Goal: Communication & Community: Answer question/provide support

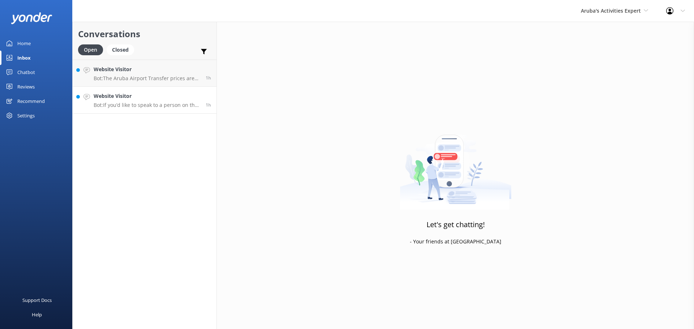
click at [186, 107] on p "Bot: If you’d like to speak to a person on the De Palm team, please call [PHONE…" at bounding box center [147, 105] width 107 height 7
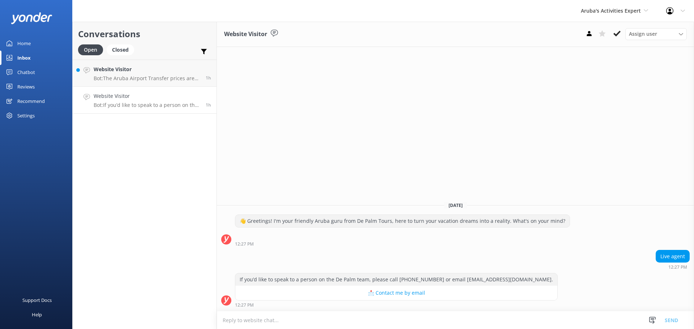
click at [286, 323] on textarea at bounding box center [455, 321] width 477 height 18
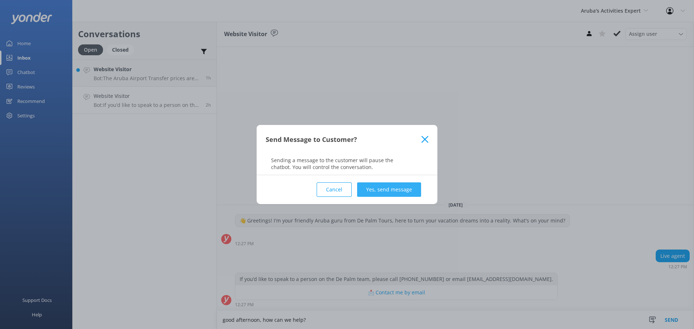
type textarea "good afternoon, how can we help?"
drag, startPoint x: 374, startPoint y: 185, endPoint x: 378, endPoint y: 180, distance: 5.9
click at [374, 185] on button "Yes, send message" at bounding box center [389, 190] width 64 height 14
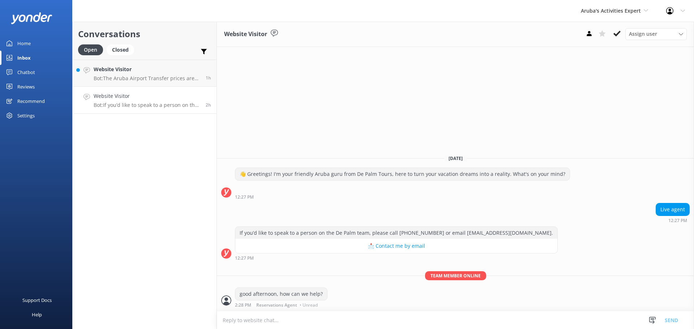
click at [162, 89] on link "Website Visitor Bot: If you’d like to speak to a person on the De Palm team, pl…" at bounding box center [145, 100] width 144 height 27
click at [162, 83] on link "Website Visitor Bot: [GEOGRAPHIC_DATA] Transfer prices are $21.50 per person fo…" at bounding box center [145, 73] width 144 height 27
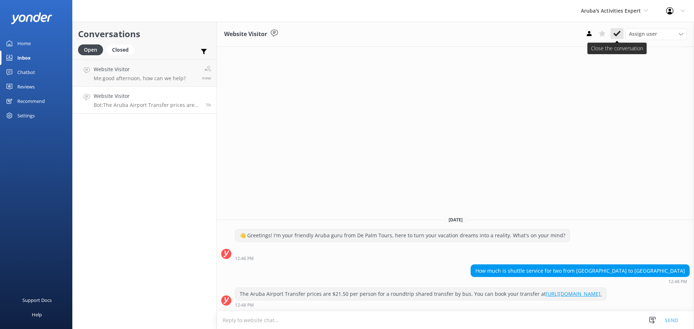
click at [615, 31] on icon at bounding box center [616, 33] width 7 height 7
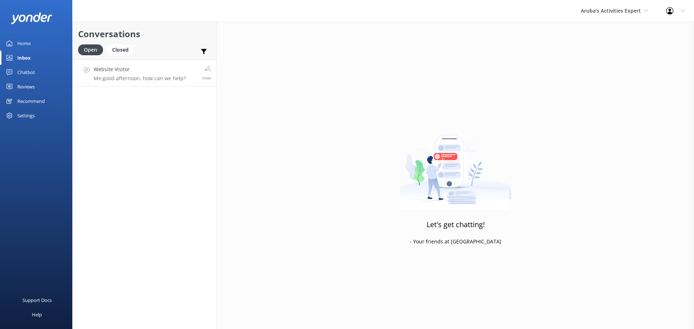
click at [160, 81] on p "Me: good afternoon, how can we help?" at bounding box center [140, 78] width 92 height 7
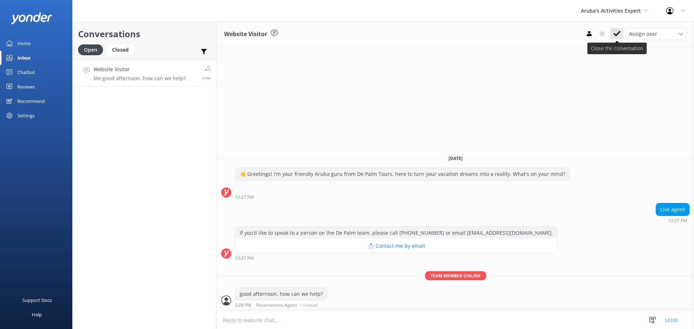
click at [617, 30] on icon at bounding box center [616, 33] width 7 height 7
click at [616, 16] on div "Aruba's Activities Expert [GEOGRAPHIC_DATA] [GEOGRAPHIC_DATA]'s Activities Expe…" at bounding box center [614, 11] width 85 height 22
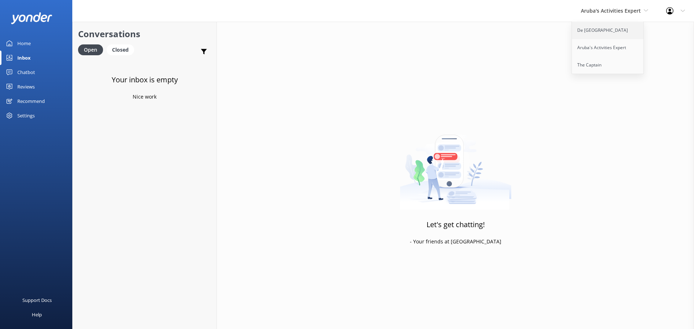
click at [614, 28] on link "De [GEOGRAPHIC_DATA]" at bounding box center [608, 30] width 72 height 17
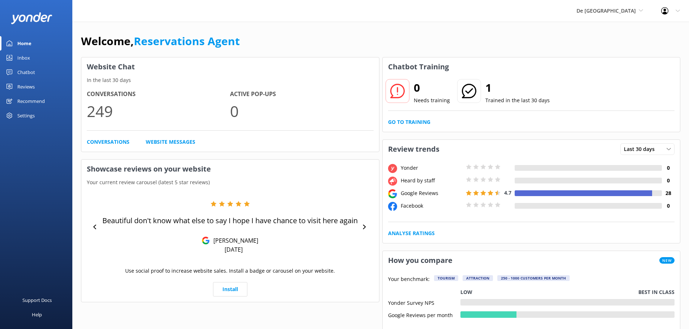
click at [34, 55] on link "Inbox" at bounding box center [36, 58] width 72 height 14
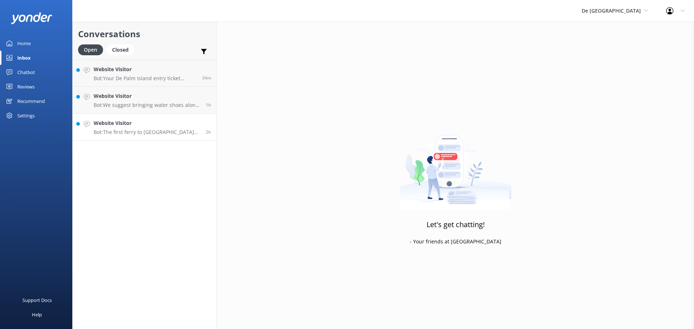
click at [172, 130] on p "Bot: The first ferry to [GEOGRAPHIC_DATA] departs at 10:00 AM." at bounding box center [147, 132] width 107 height 7
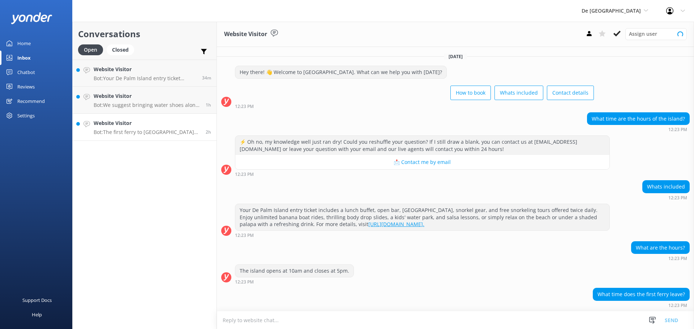
scroll to position [23, 0]
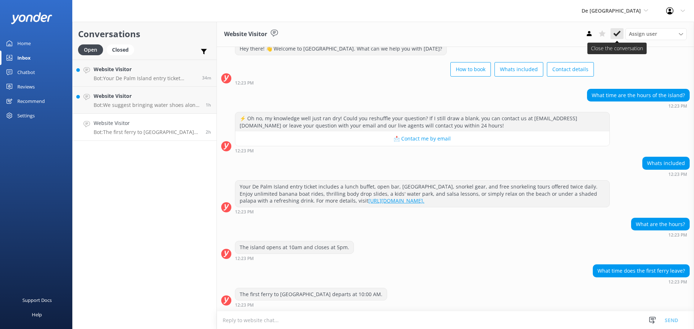
click at [617, 34] on use at bounding box center [616, 34] width 7 height 6
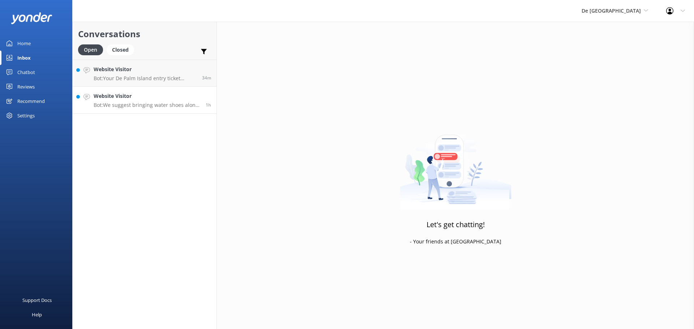
click at [150, 107] on p "Bot: We suggest bringing water shoes along with beachwear and a swimsuit. The t…" at bounding box center [147, 105] width 107 height 7
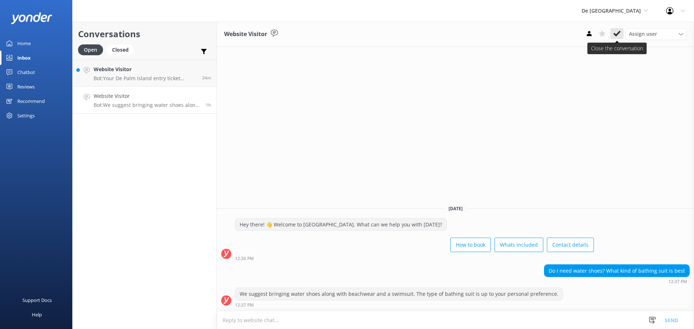
click at [618, 33] on use at bounding box center [616, 34] width 7 height 6
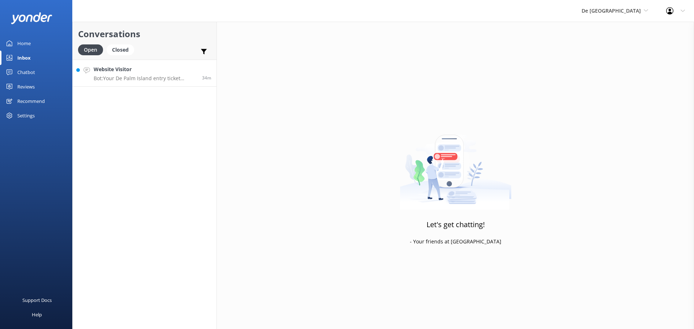
click at [144, 85] on link "Website Visitor Bot: Your De Palm Island entry ticket includes a lunch buffet, …" at bounding box center [145, 73] width 144 height 27
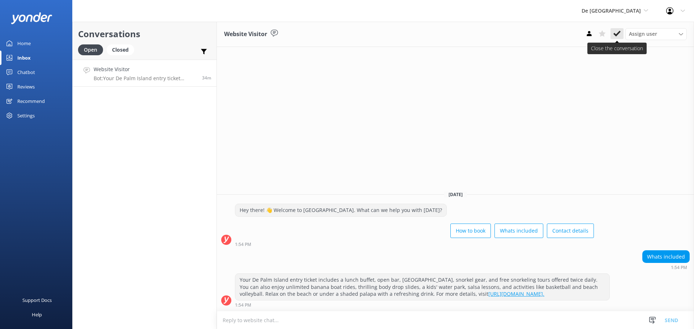
click at [618, 34] on use at bounding box center [616, 34] width 7 height 6
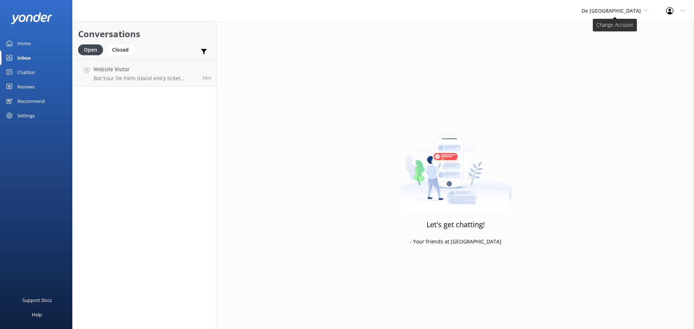
click at [621, 12] on span "De [GEOGRAPHIC_DATA]" at bounding box center [611, 10] width 59 height 7
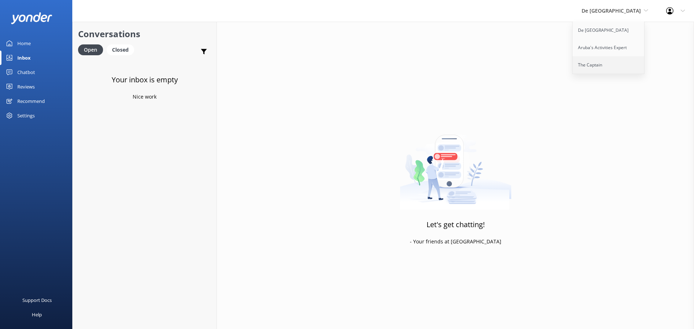
click at [612, 61] on link "The Captain" at bounding box center [608, 64] width 72 height 17
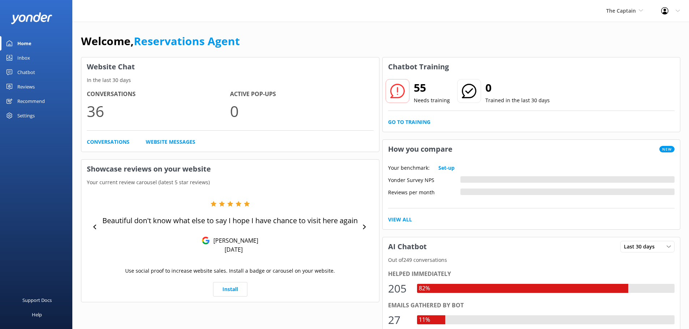
click at [30, 55] on link "Inbox" at bounding box center [36, 58] width 72 height 14
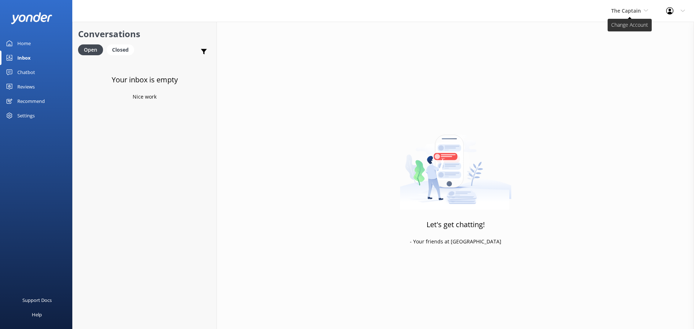
click at [623, 10] on span "The Captain" at bounding box center [626, 10] width 30 height 7
click at [615, 25] on link "De [GEOGRAPHIC_DATA]" at bounding box center [638, 30] width 72 height 17
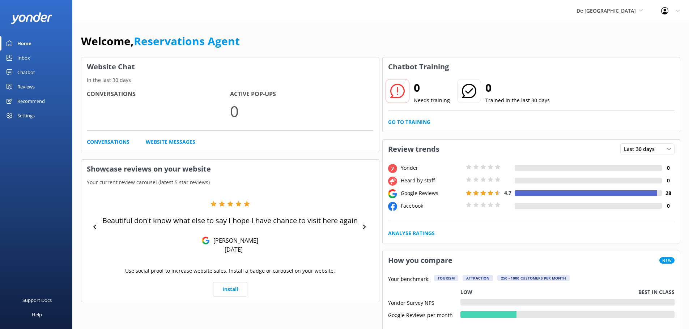
click at [33, 60] on link "Inbox" at bounding box center [36, 58] width 72 height 14
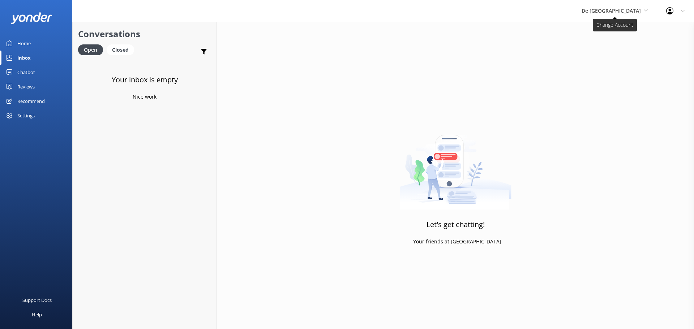
click at [629, 13] on span "De [GEOGRAPHIC_DATA]" at bounding box center [611, 10] width 59 height 7
click at [619, 42] on link "Aruba's Activities Expert" at bounding box center [608, 47] width 72 height 17
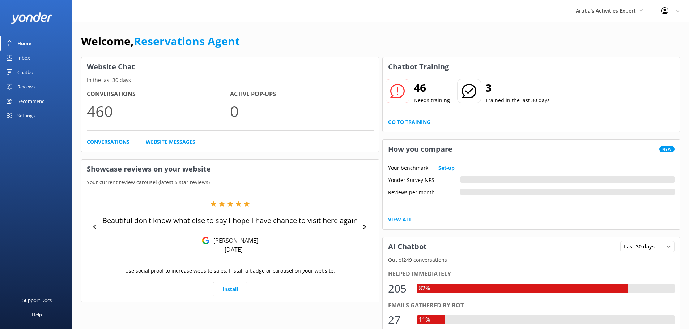
click at [21, 58] on div "Inbox" at bounding box center [23, 58] width 13 height 14
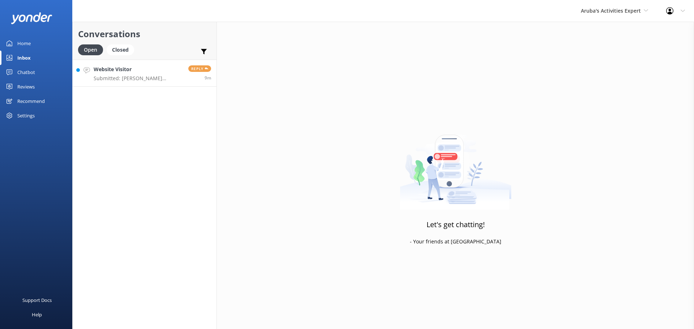
click at [155, 85] on link "Website Visitor Submitted: Dante Cespedes malcomsumer@hotmail.com 997205293 Ple…" at bounding box center [145, 73] width 144 height 27
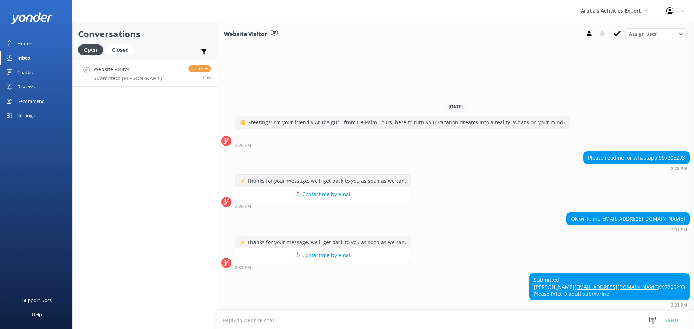
click at [289, 320] on textarea at bounding box center [455, 321] width 477 height 18
type textarea "the price is $99 per person"
click at [670, 322] on button "Send" at bounding box center [671, 320] width 27 height 18
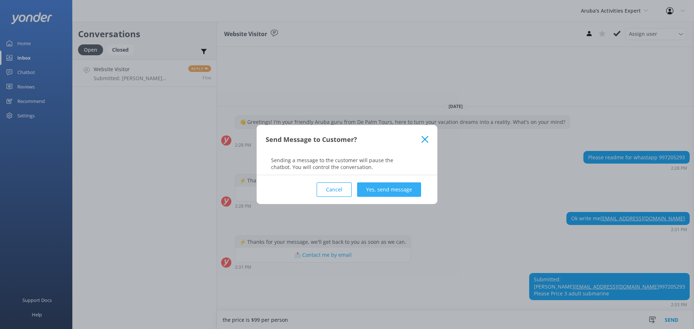
click at [370, 193] on button "Yes, send message" at bounding box center [389, 190] width 64 height 14
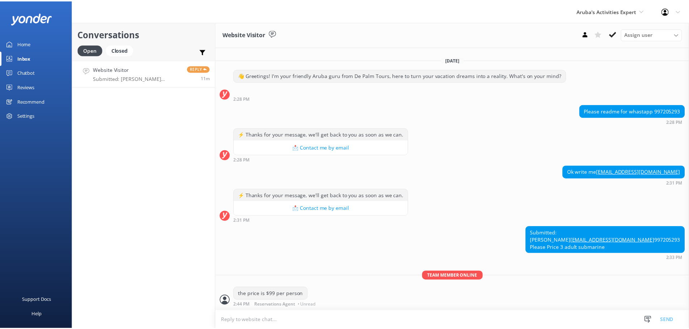
scroll to position [11, 0]
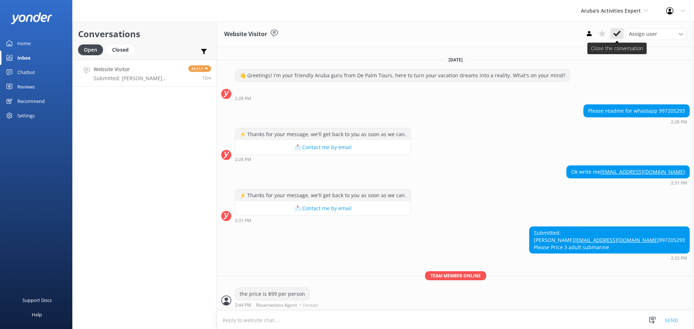
click at [615, 35] on use at bounding box center [616, 34] width 7 height 6
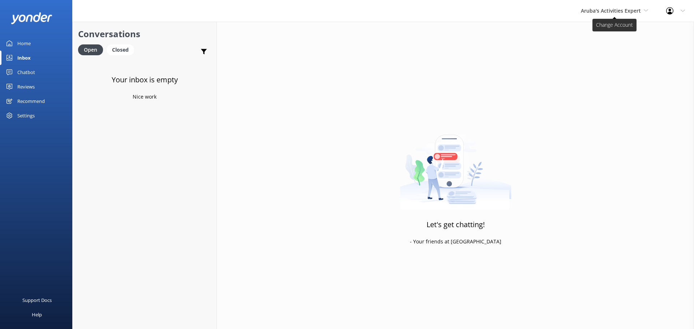
click at [611, 8] on span "Aruba's Activities Expert" at bounding box center [611, 10] width 60 height 7
click at [604, 30] on link "De [GEOGRAPHIC_DATA]" at bounding box center [608, 30] width 72 height 17
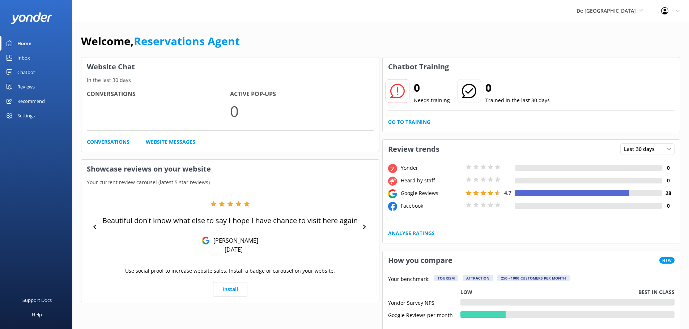
click at [29, 57] on div "Inbox" at bounding box center [23, 58] width 13 height 14
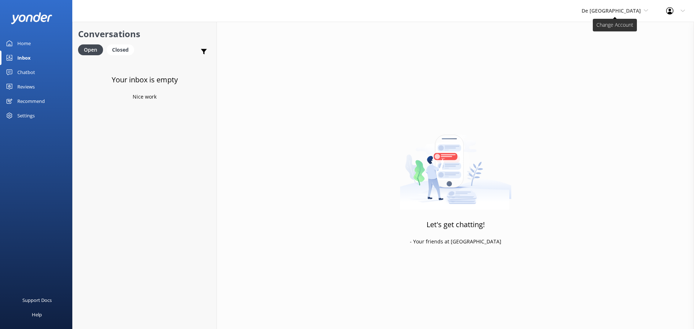
click at [632, 13] on span "De [GEOGRAPHIC_DATA]" at bounding box center [611, 10] width 59 height 7
click at [625, 50] on link "Aruba's Activities Expert" at bounding box center [608, 47] width 72 height 17
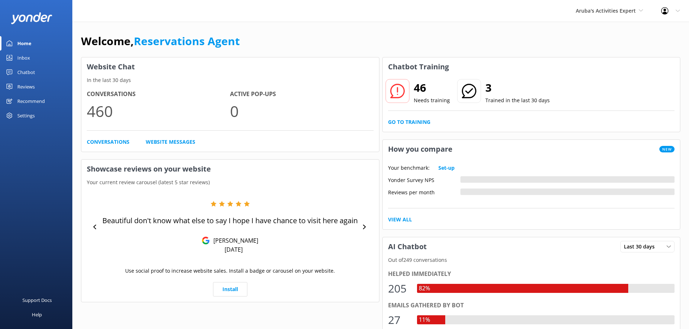
click at [39, 53] on link "Inbox" at bounding box center [36, 58] width 72 height 14
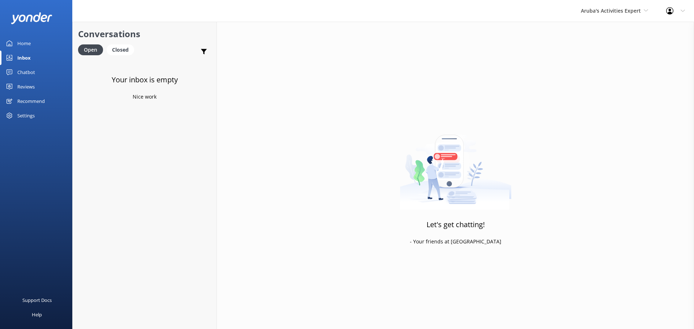
click at [604, 16] on div "Aruba's Activities Expert [GEOGRAPHIC_DATA] [GEOGRAPHIC_DATA]'s Activities Expe…" at bounding box center [614, 11] width 85 height 22
click at [596, 69] on link "The Captain" at bounding box center [608, 64] width 72 height 17
